Goal: Complete application form

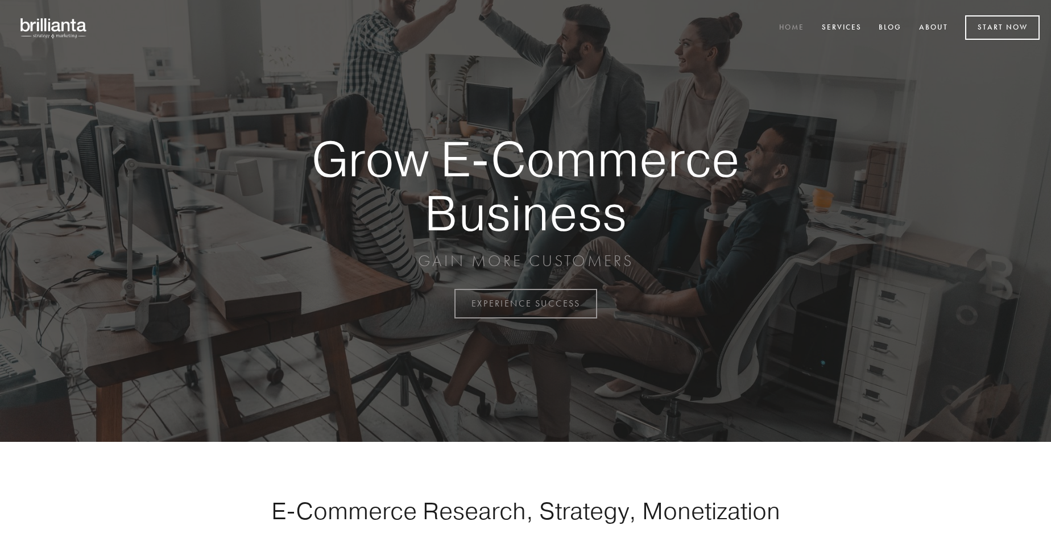
scroll to position [2981, 0]
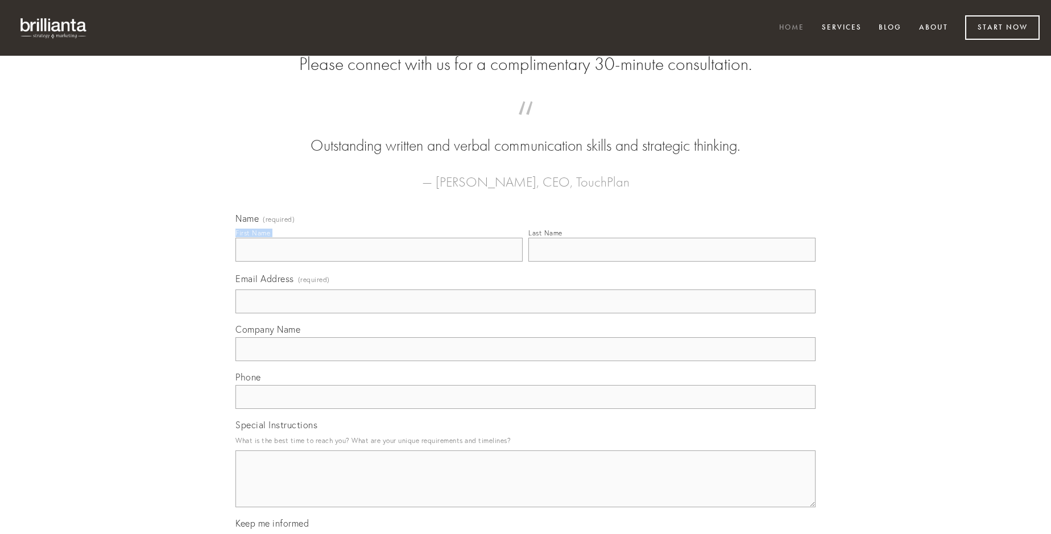
type input "[PERSON_NAME] DVM"
click at [672, 262] on input "Last Name" at bounding box center [671, 250] width 287 height 24
type input "[PERSON_NAME] DVM"
click at [525, 313] on input "Email Address (required)" at bounding box center [525, 301] width 580 height 24
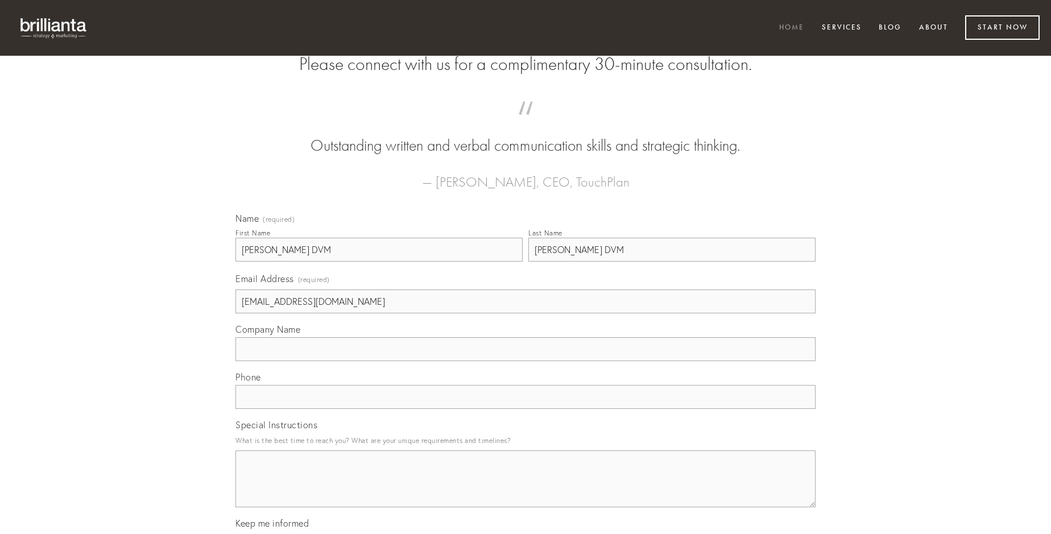
type input "[EMAIL_ADDRESS][DOMAIN_NAME]"
click at [525, 361] on input "Company Name" at bounding box center [525, 349] width 580 height 24
type input "deorsum"
click at [525, 409] on input "text" at bounding box center [525, 397] width 580 height 24
click at [525, 489] on textarea "Special Instructions" at bounding box center [525, 478] width 580 height 57
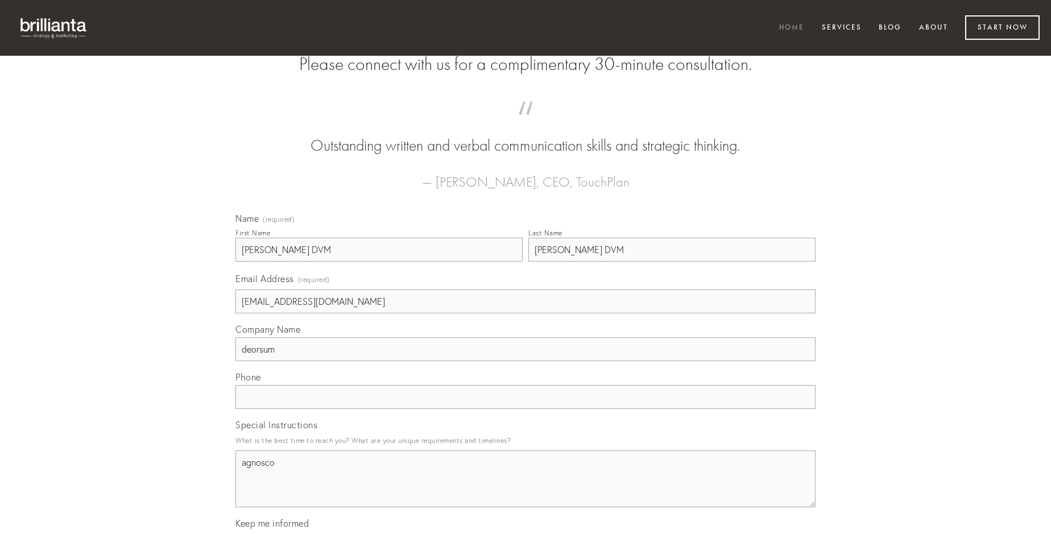
type textarea "agnosco"
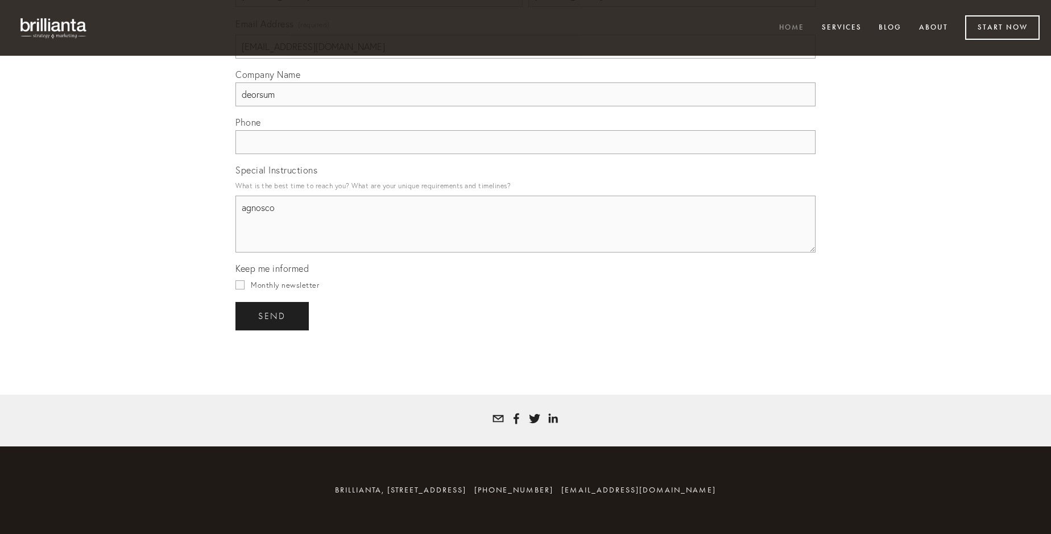
click at [273, 316] on span "send" at bounding box center [272, 316] width 28 height 10
